Goal: Complete application form: Complete application form

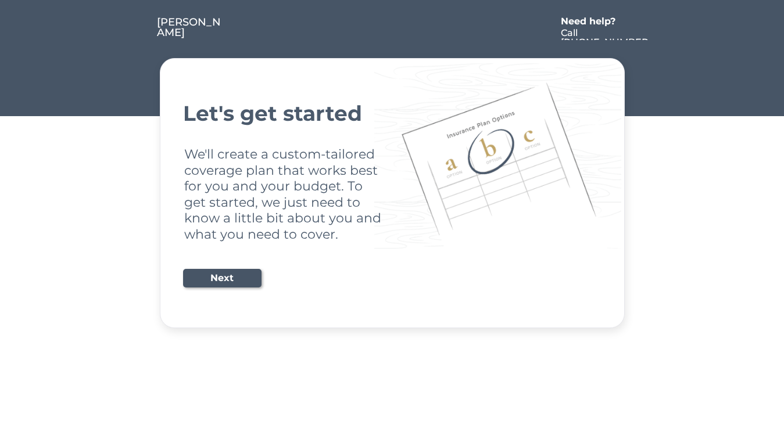
click at [392, 223] on div "Let's get started We'll create a custom-tailored coverage plan that works best …" at bounding box center [392, 193] width 418 height 241
click at [392, 164] on div "Let's get started We'll create a custom-tailored coverage plan that works best …" at bounding box center [392, 193] width 418 height 241
click at [392, 21] on div at bounding box center [389, 28] width 331 height 23
click at [392, 28] on div at bounding box center [389, 28] width 331 height 23
click at [135, 28] on div at bounding box center [135, 28] width 44 height 23
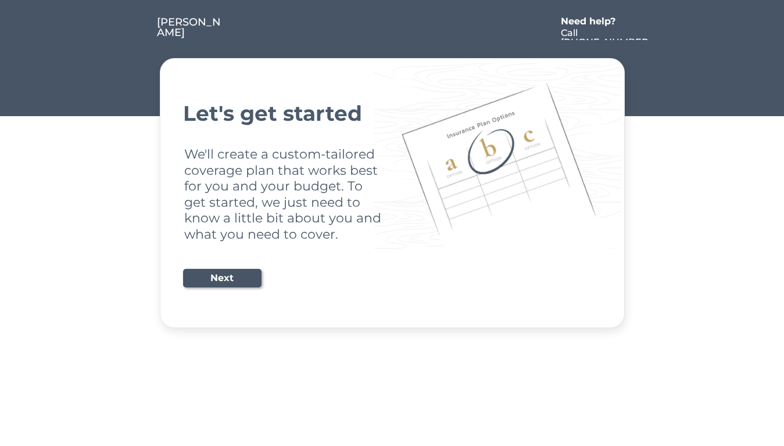
click at [389, 28] on div at bounding box center [389, 28] width 331 height 23
click at [594, 23] on div "Need help?" at bounding box center [594, 21] width 67 height 9
click at [661, 28] on div at bounding box center [660, 28] width 21 height 23
click at [137, 40] on div at bounding box center [137, 40] width 6 height 6
click at [392, 193] on div "Let's get started We'll create a custom-tailored coverage plan that works best …" at bounding box center [392, 193] width 418 height 241
